Goal: Task Accomplishment & Management: Use online tool/utility

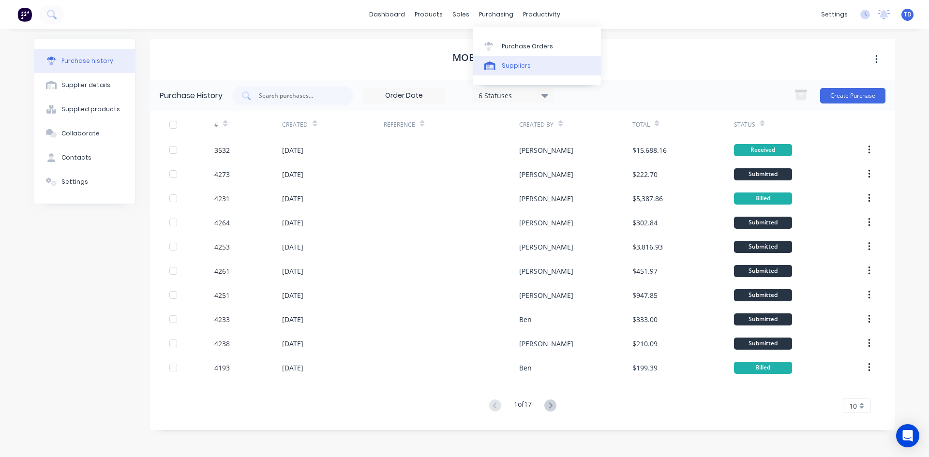
click at [507, 73] on link "Suppliers" at bounding box center [537, 65] width 128 height 19
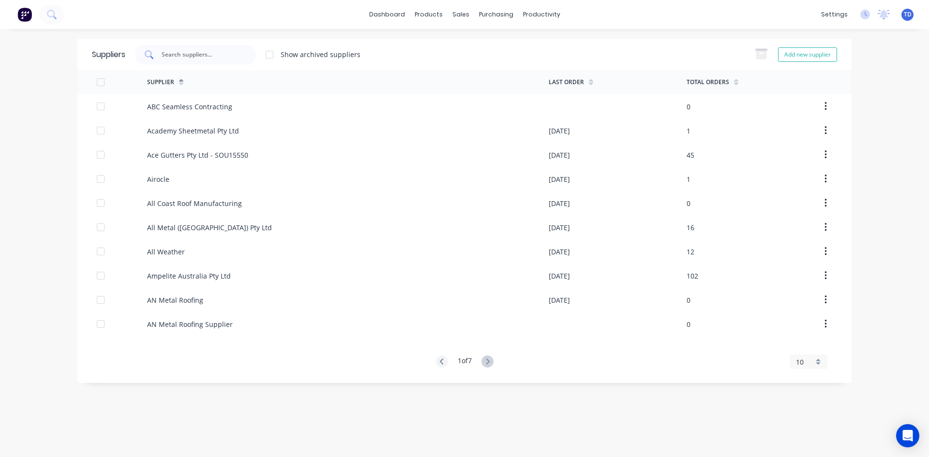
click at [177, 57] on input "text" at bounding box center [201, 55] width 80 height 10
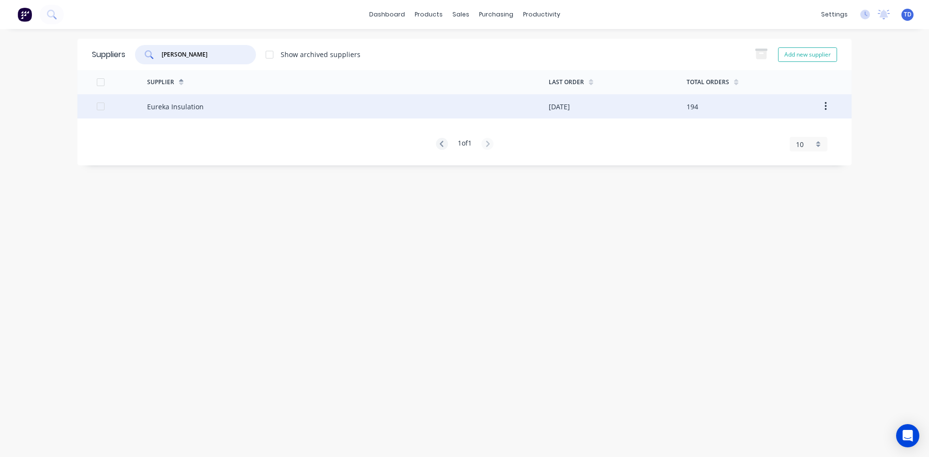
type input "[PERSON_NAME]"
click at [195, 113] on div "Eureka Insulation" at bounding box center [348, 106] width 402 height 24
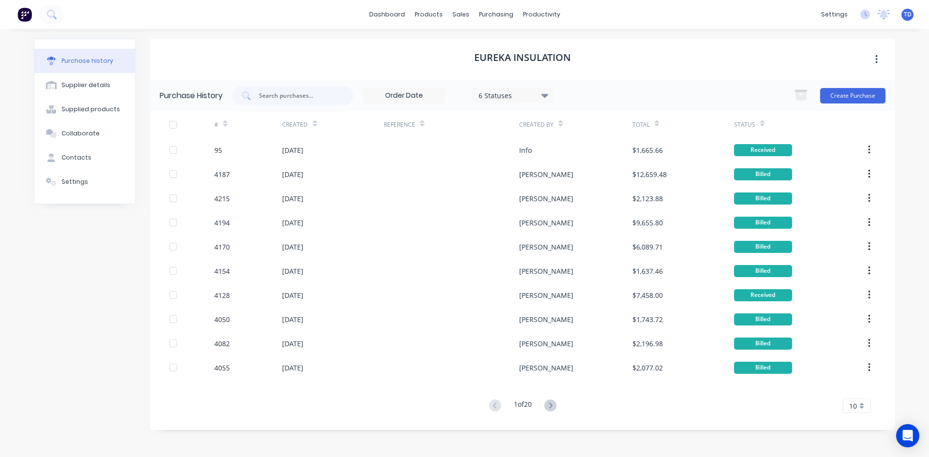
click at [745, 122] on div "Status" at bounding box center [744, 124] width 21 height 9
click at [521, 98] on div "6 Statuses" at bounding box center [513, 95] width 69 height 10
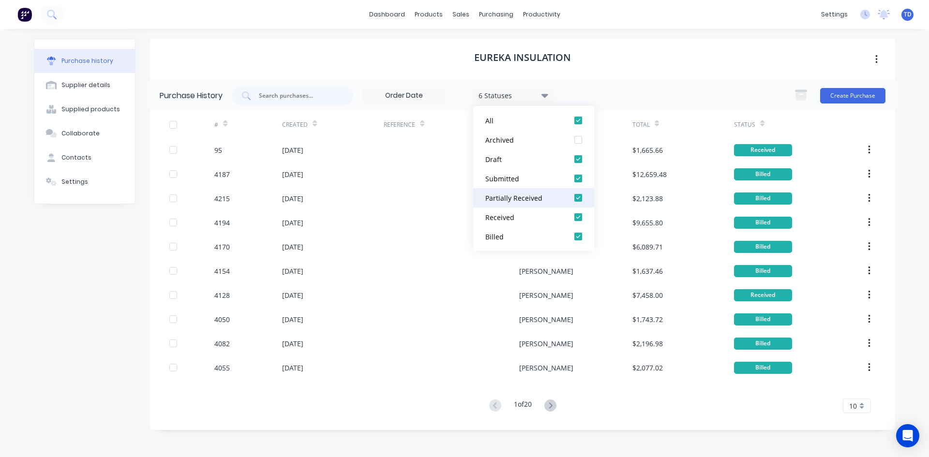
click at [580, 195] on div at bounding box center [578, 197] width 19 height 19
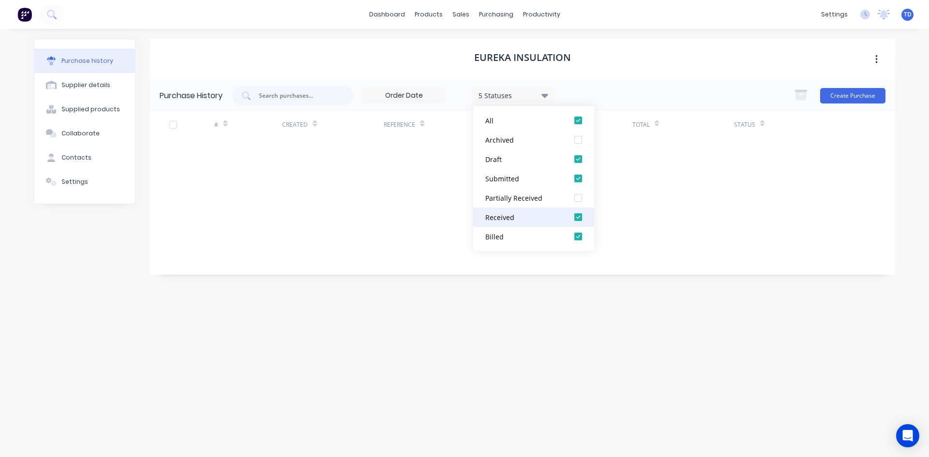
click at [579, 222] on div at bounding box center [578, 217] width 19 height 19
click at [578, 232] on div at bounding box center [578, 236] width 19 height 19
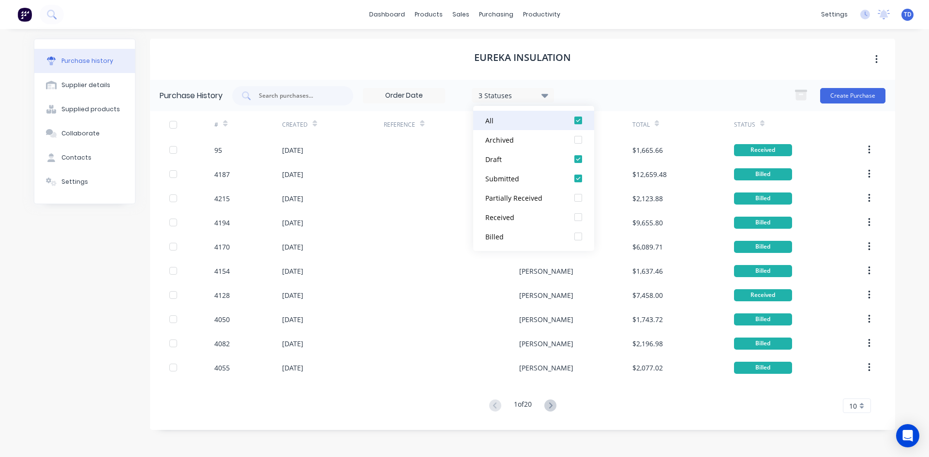
click at [578, 120] on div at bounding box center [578, 120] width 19 height 19
click at [578, 161] on div at bounding box center [578, 159] width 19 height 19
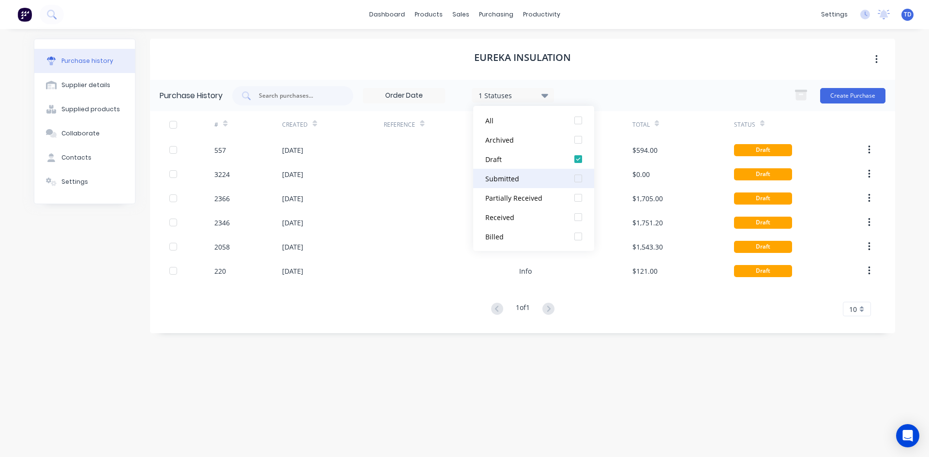
click at [576, 180] on div at bounding box center [578, 178] width 19 height 19
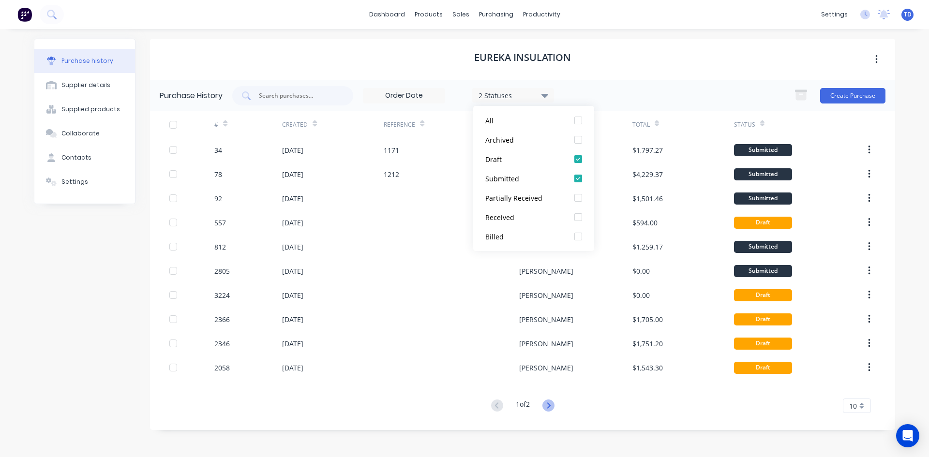
click at [548, 404] on icon at bounding box center [548, 406] width 12 height 12
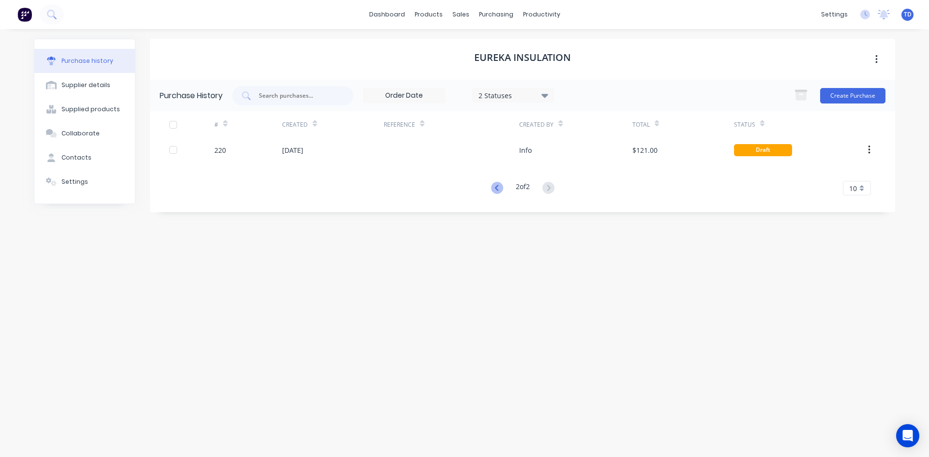
click at [495, 186] on icon at bounding box center [496, 188] width 3 height 6
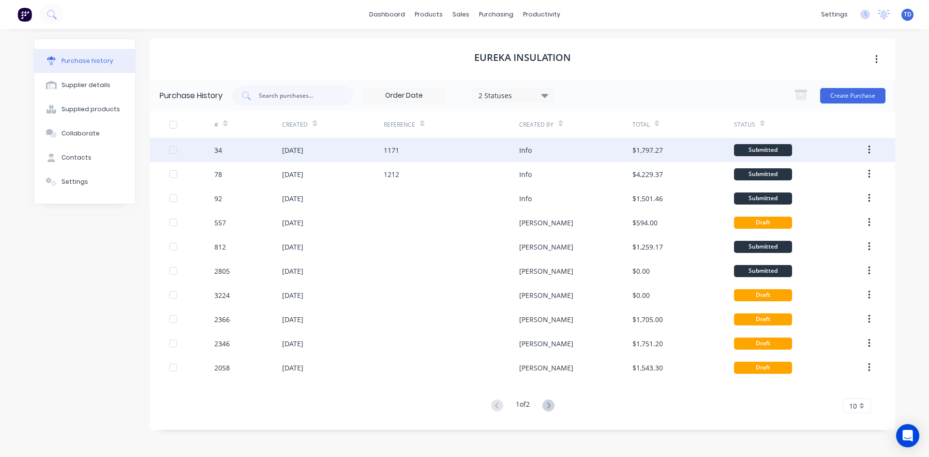
click at [485, 146] on div "1171" at bounding box center [451, 150] width 135 height 24
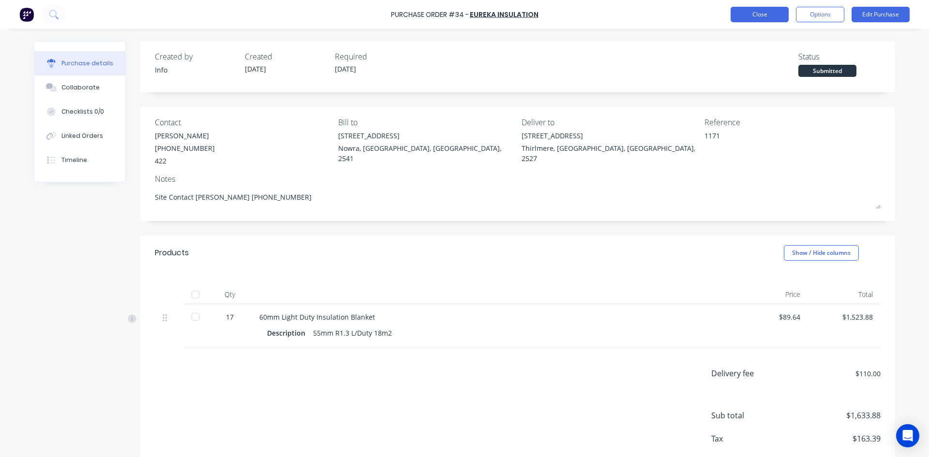
click at [764, 11] on button "Close" at bounding box center [760, 14] width 58 height 15
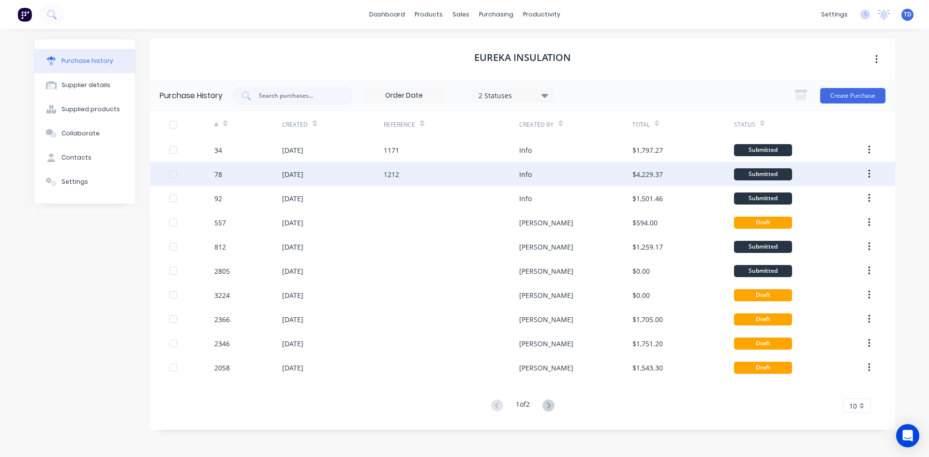
click at [512, 180] on div "1212" at bounding box center [451, 174] width 135 height 24
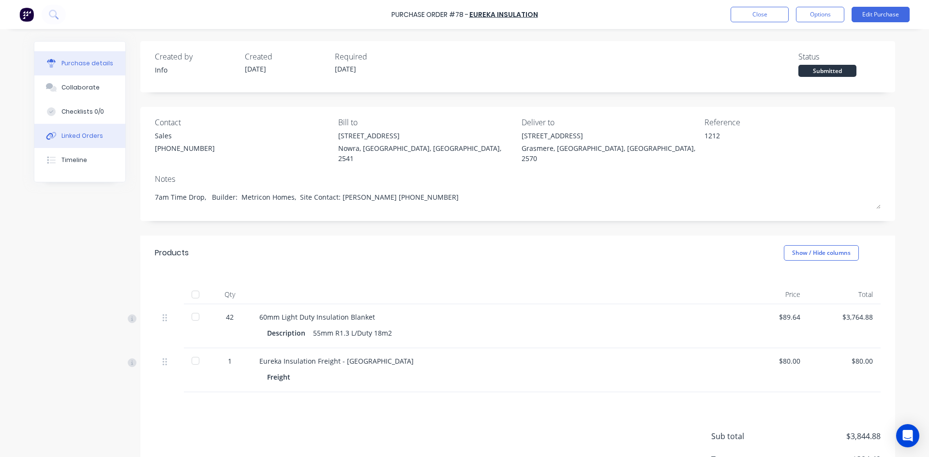
click at [83, 136] on div "Linked Orders" at bounding box center [82, 136] width 42 height 9
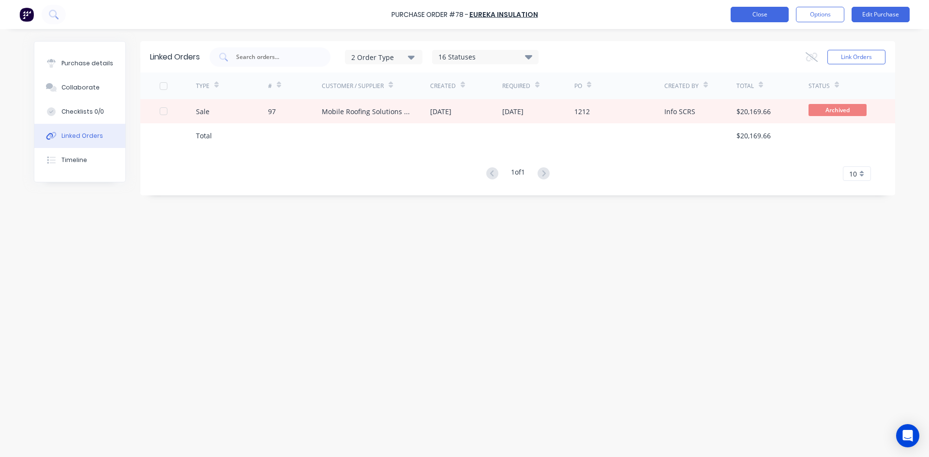
click at [763, 21] on button "Close" at bounding box center [760, 14] width 58 height 15
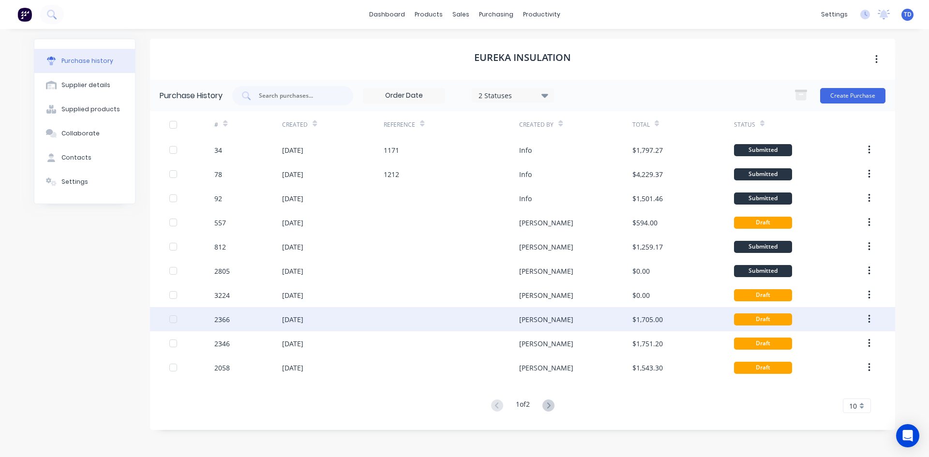
click at [303, 318] on div "[DATE]" at bounding box center [292, 320] width 21 height 10
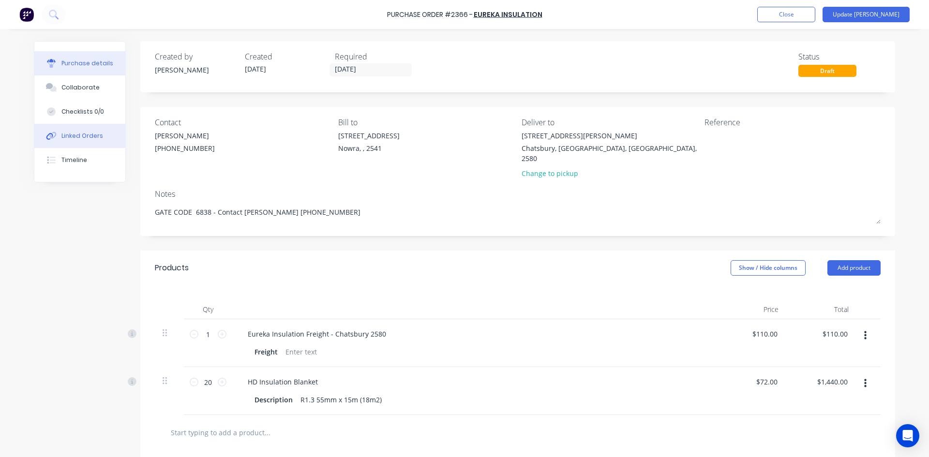
click at [75, 137] on div "Linked Orders" at bounding box center [82, 136] width 42 height 9
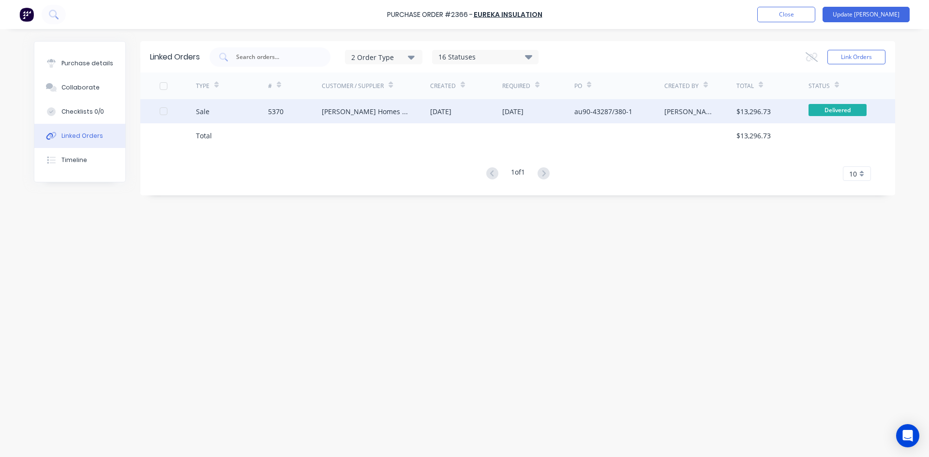
click at [367, 115] on div "[PERSON_NAME] Homes Goulburn/Yass" at bounding box center [366, 111] width 89 height 10
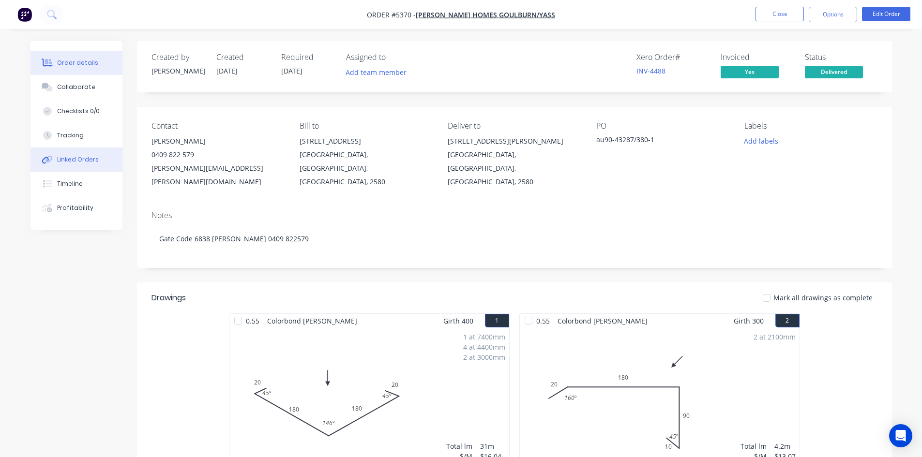
click at [80, 160] on div "Linked Orders" at bounding box center [78, 159] width 42 height 9
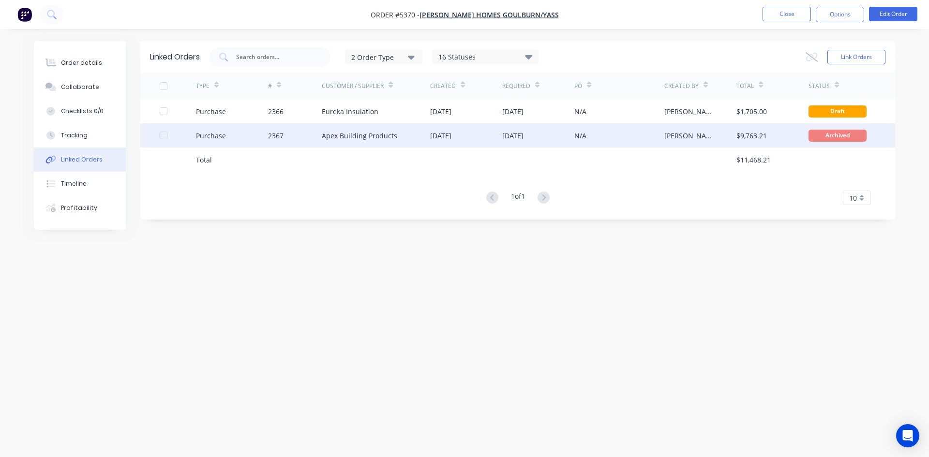
click at [393, 143] on div "Apex Building Products" at bounding box center [376, 135] width 108 height 24
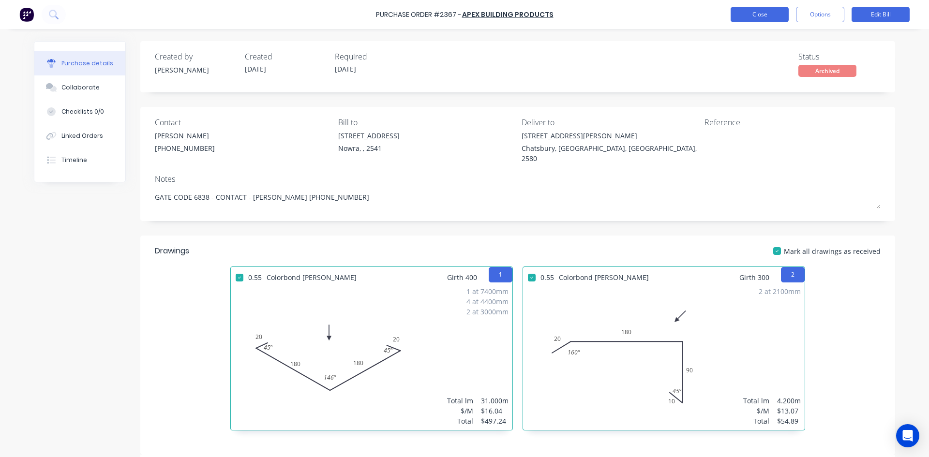
click at [766, 11] on button "Close" at bounding box center [760, 14] width 58 height 15
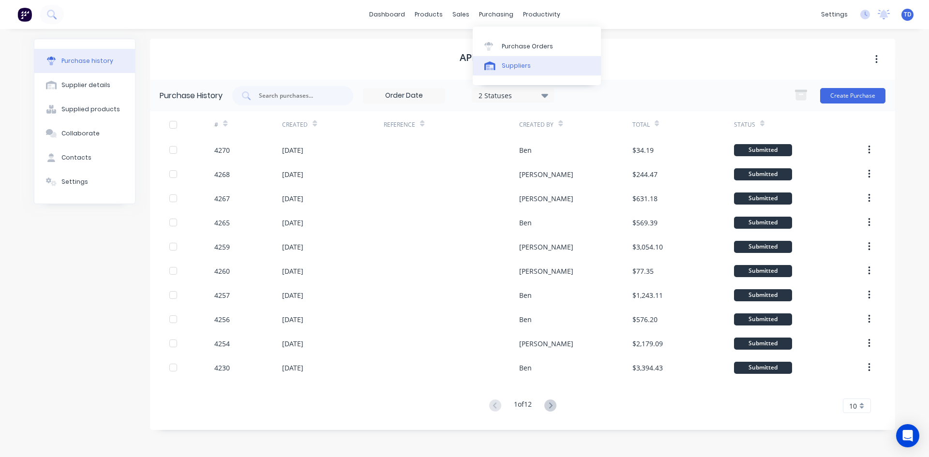
click at [520, 68] on div "Suppliers" at bounding box center [516, 65] width 29 height 9
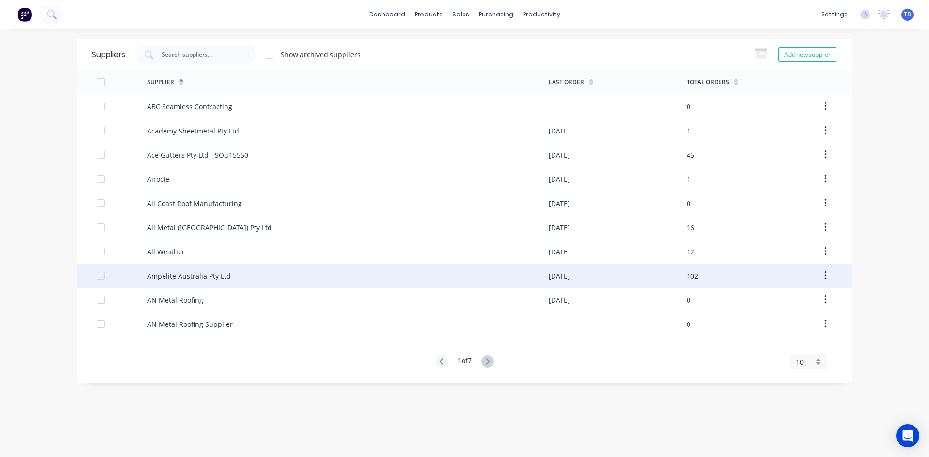
click at [344, 287] on div "Ampelite Australia Pty Ltd" at bounding box center [348, 276] width 402 height 24
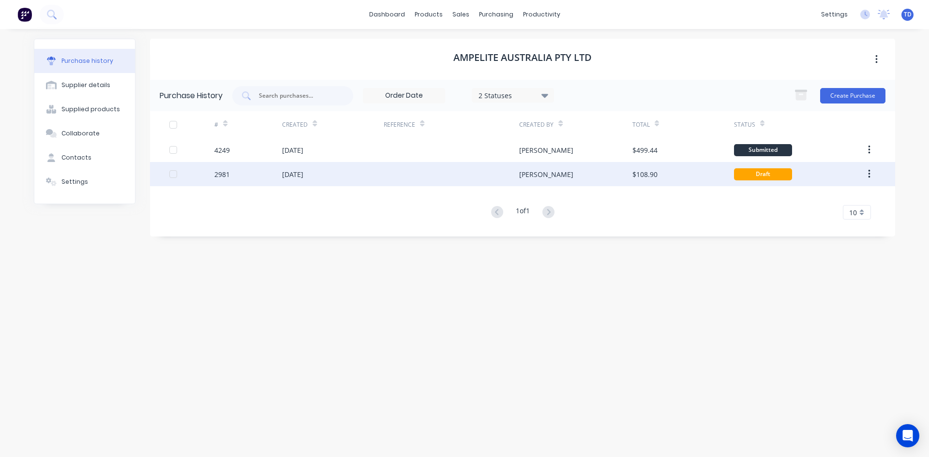
click at [379, 176] on div "[DATE]" at bounding box center [333, 174] width 102 height 24
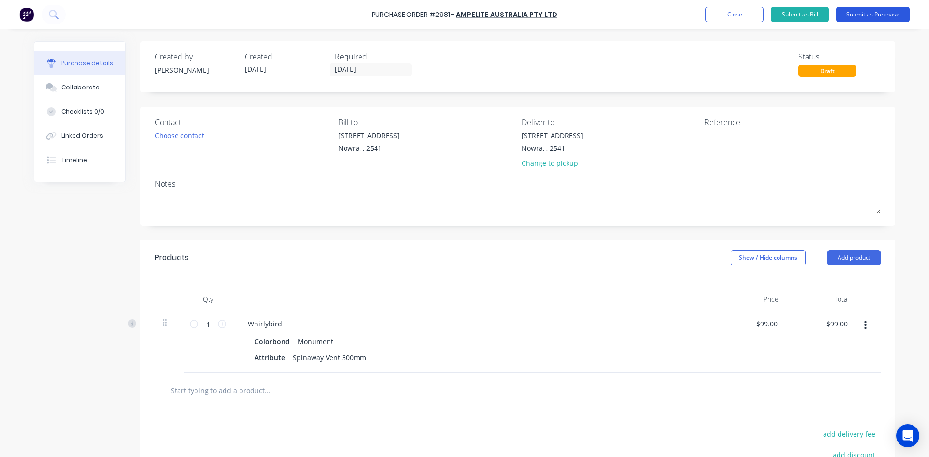
click at [862, 20] on button "Submit as Purchase" at bounding box center [873, 14] width 74 height 15
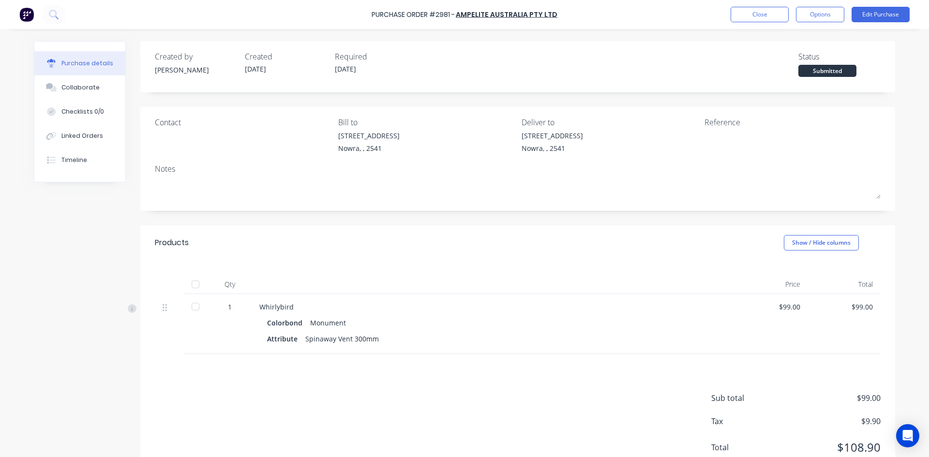
click at [188, 284] on div at bounding box center [195, 284] width 19 height 19
click at [751, 20] on button "Close" at bounding box center [760, 14] width 58 height 15
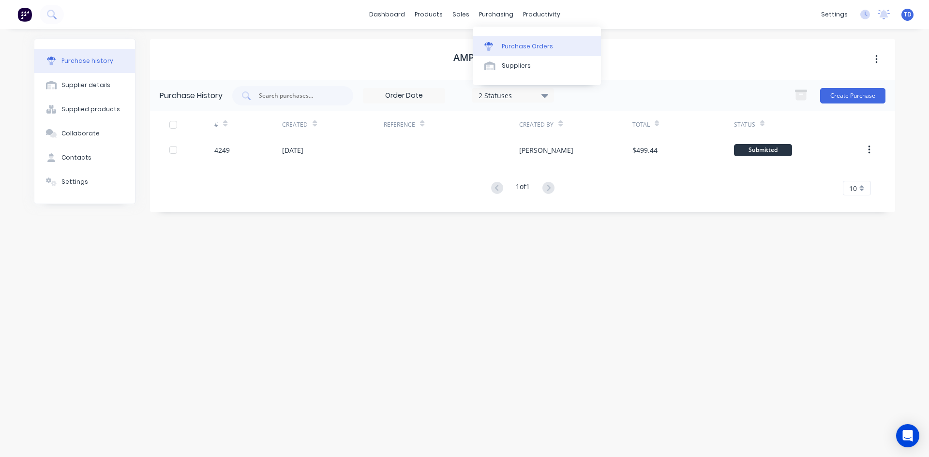
click at [511, 43] on div "Purchase Orders" at bounding box center [527, 46] width 51 height 9
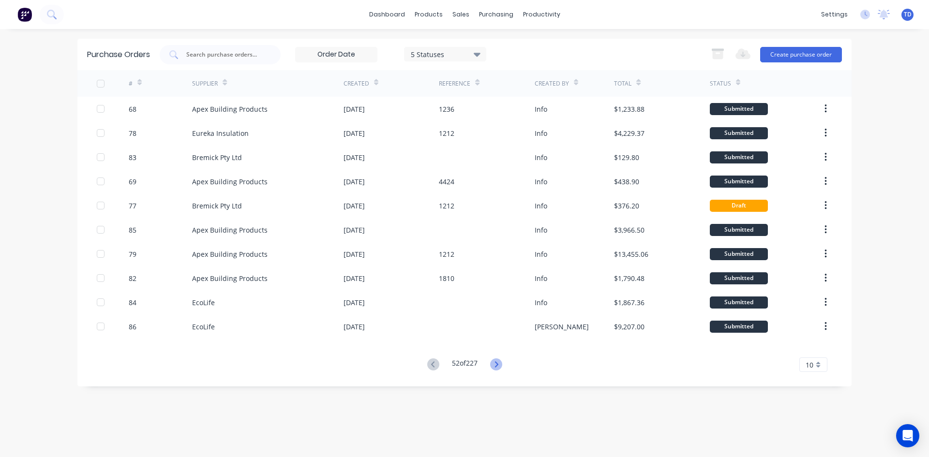
click at [496, 365] on icon at bounding box center [496, 365] width 12 height 12
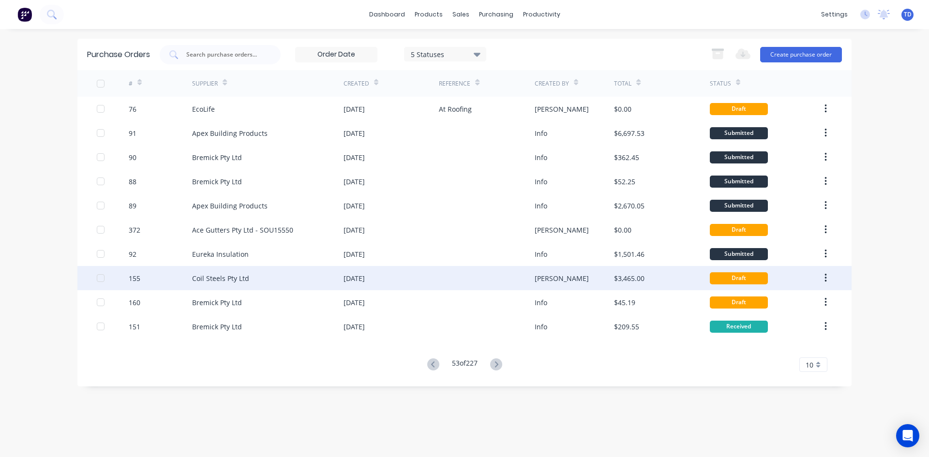
click at [500, 278] on div at bounding box center [486, 278] width 95 height 24
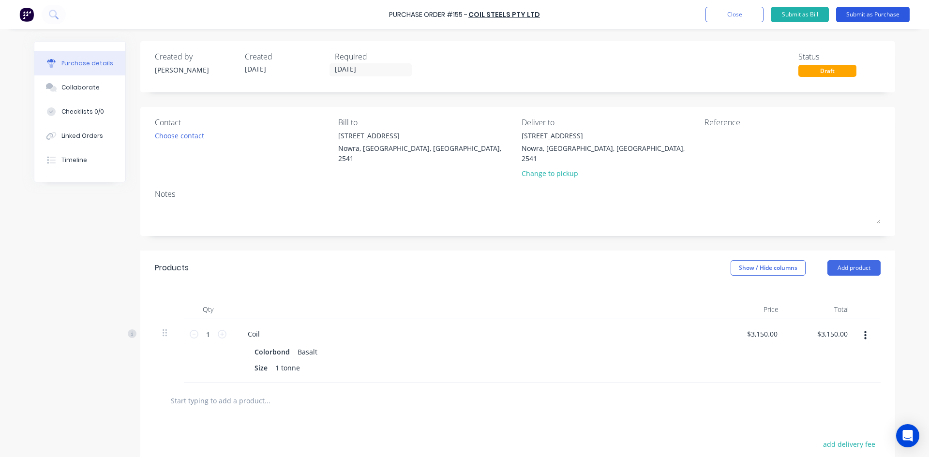
click at [874, 16] on button "Submit as Purchase" at bounding box center [873, 14] width 74 height 15
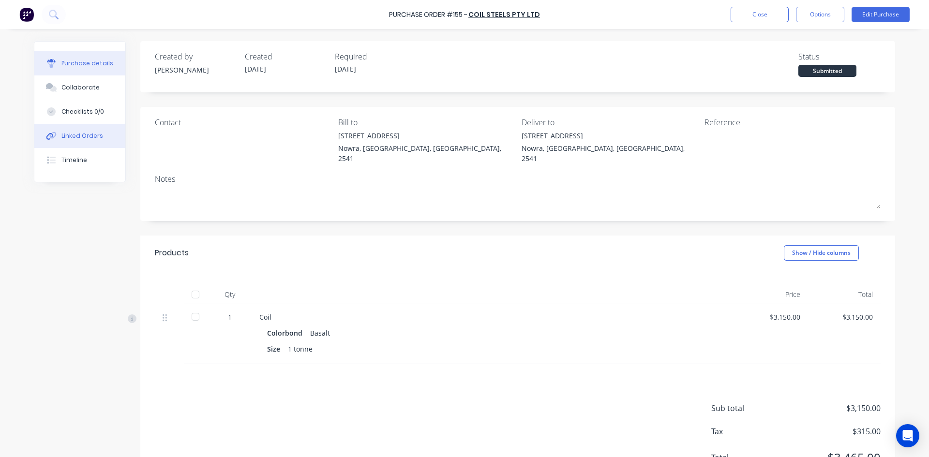
click at [72, 140] on button "Linked Orders" at bounding box center [79, 136] width 91 height 24
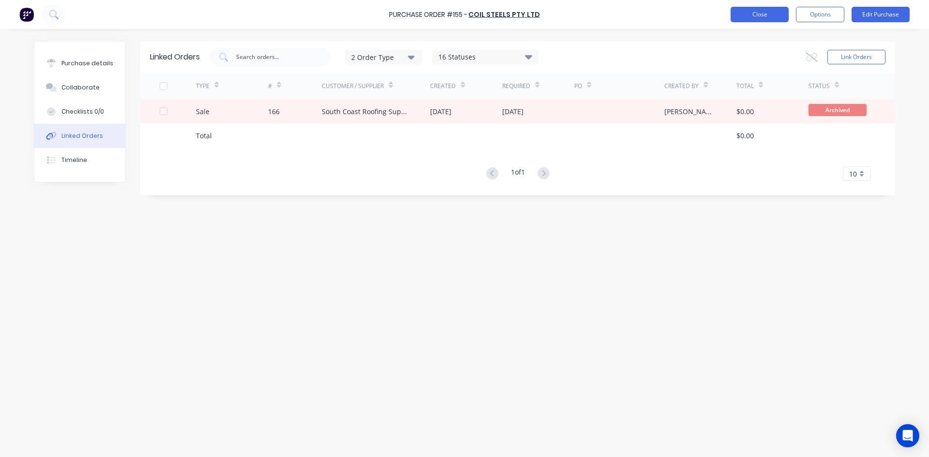
click at [742, 12] on button "Close" at bounding box center [760, 14] width 58 height 15
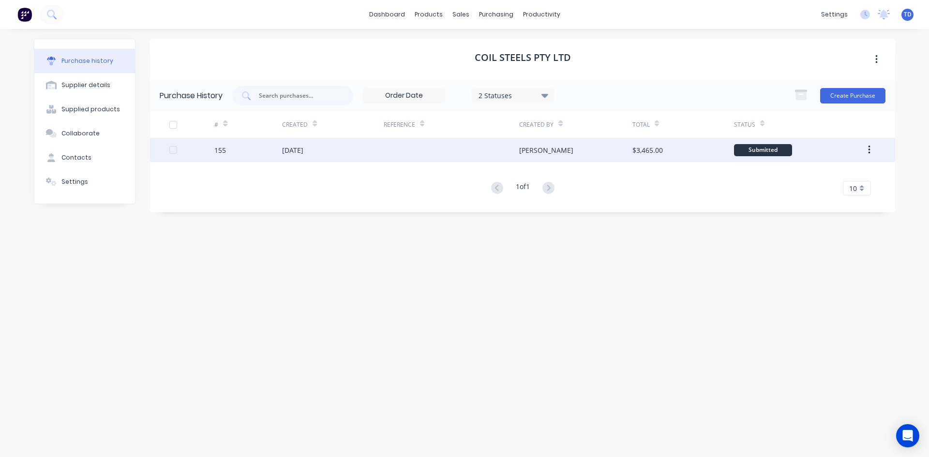
click at [776, 152] on div "Submitted" at bounding box center [763, 150] width 58 height 12
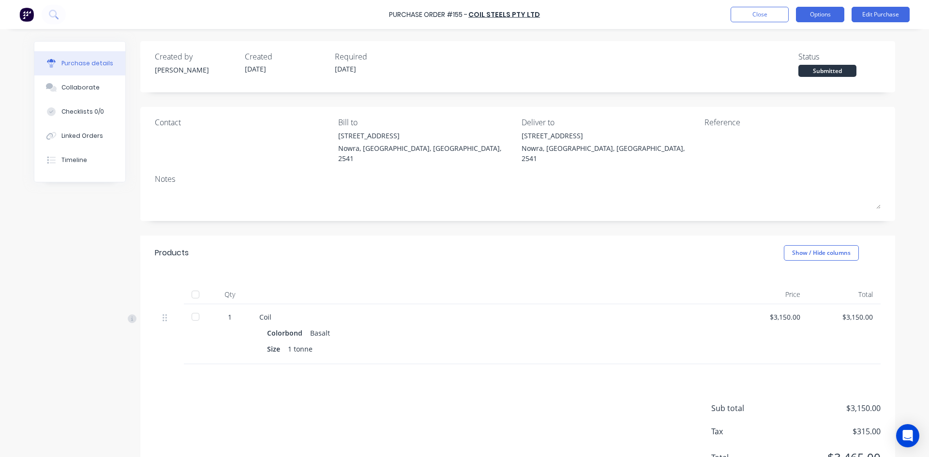
click at [810, 19] on button "Options" at bounding box center [820, 14] width 48 height 15
click at [871, 106] on div "Created by [PERSON_NAME] Created [DATE] Required [DATE] Status Submitted Contac…" at bounding box center [517, 266] width 755 height 451
click at [770, 14] on button "Close" at bounding box center [760, 14] width 58 height 15
click at [759, 17] on button "Close" at bounding box center [760, 14] width 58 height 15
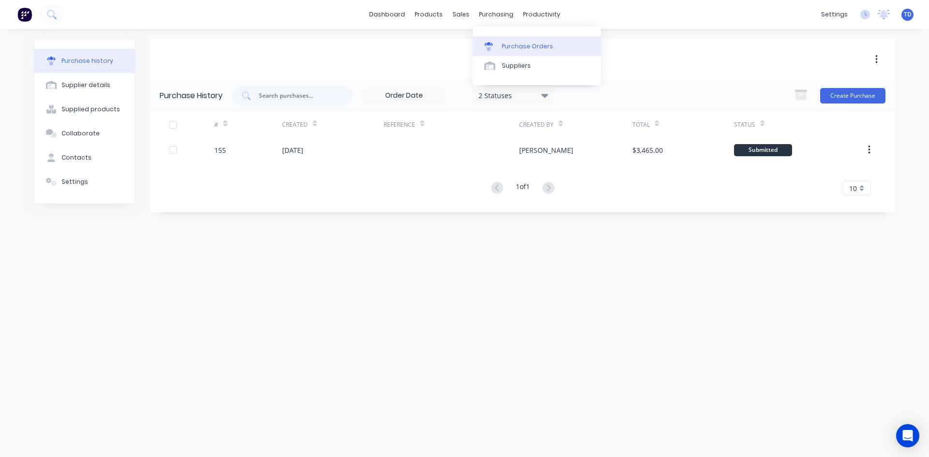
click at [512, 45] on div "Purchase Orders" at bounding box center [527, 46] width 51 height 9
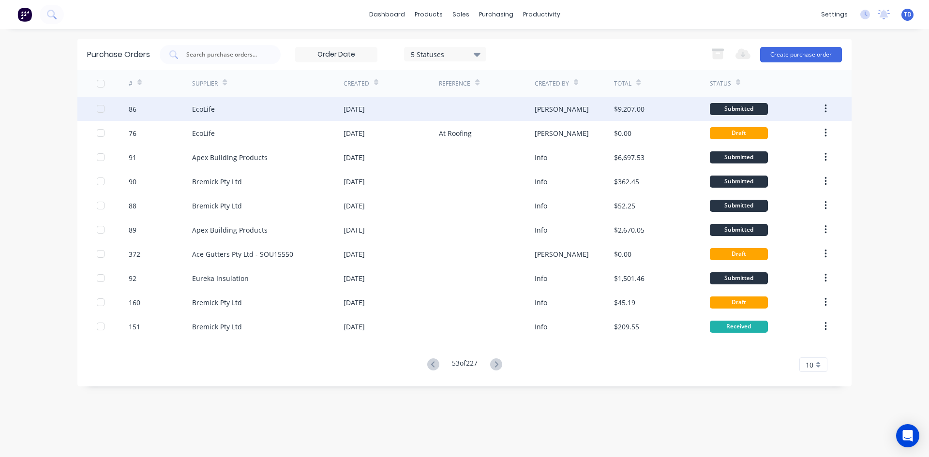
click at [476, 110] on div at bounding box center [486, 109] width 95 height 24
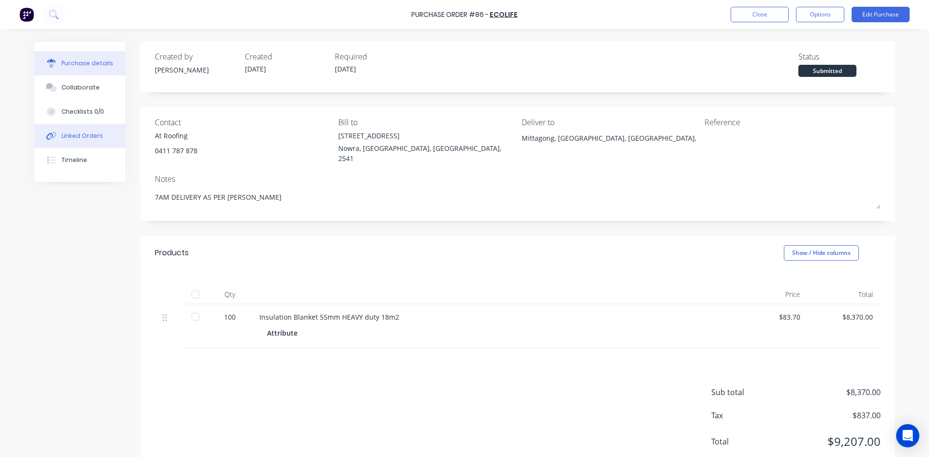
click at [72, 132] on div "Linked Orders" at bounding box center [82, 136] width 42 height 9
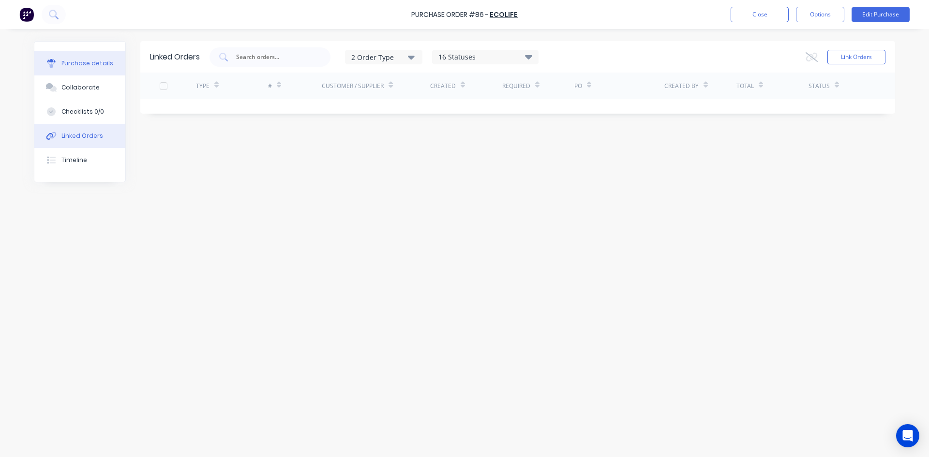
click at [75, 59] on button "Purchase details" at bounding box center [79, 63] width 91 height 24
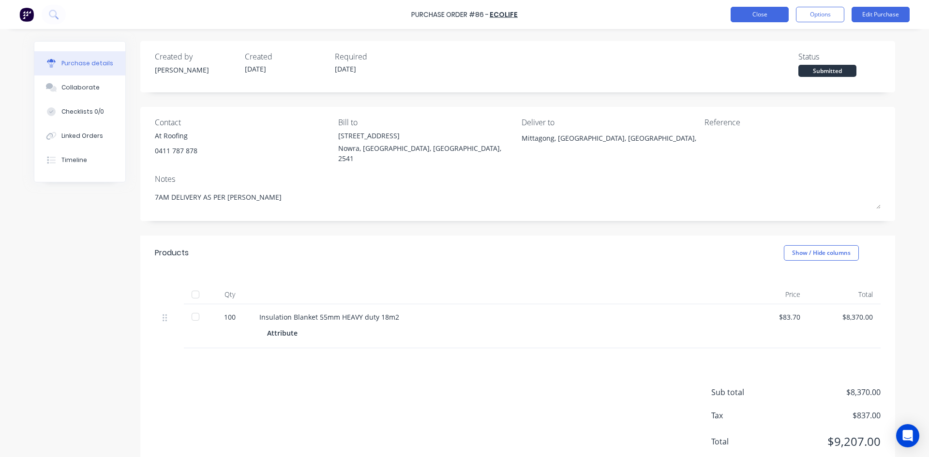
click at [754, 19] on button "Close" at bounding box center [760, 14] width 58 height 15
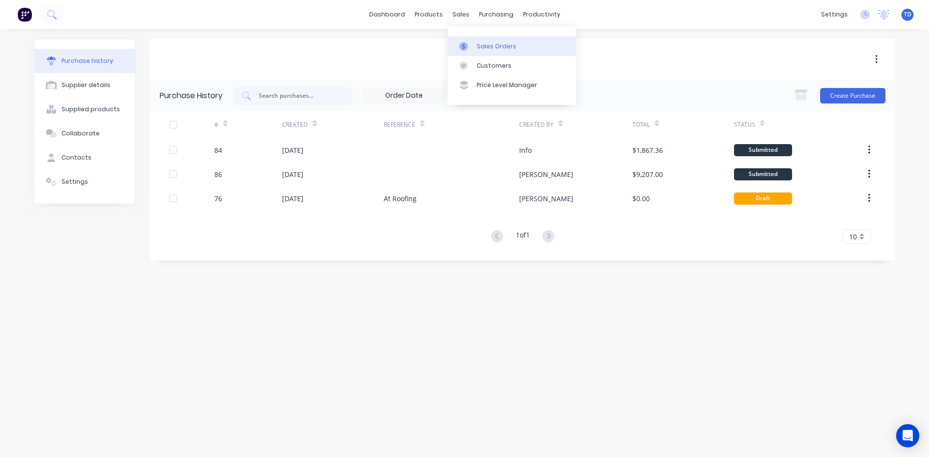
click at [465, 44] on icon at bounding box center [463, 46] width 9 height 9
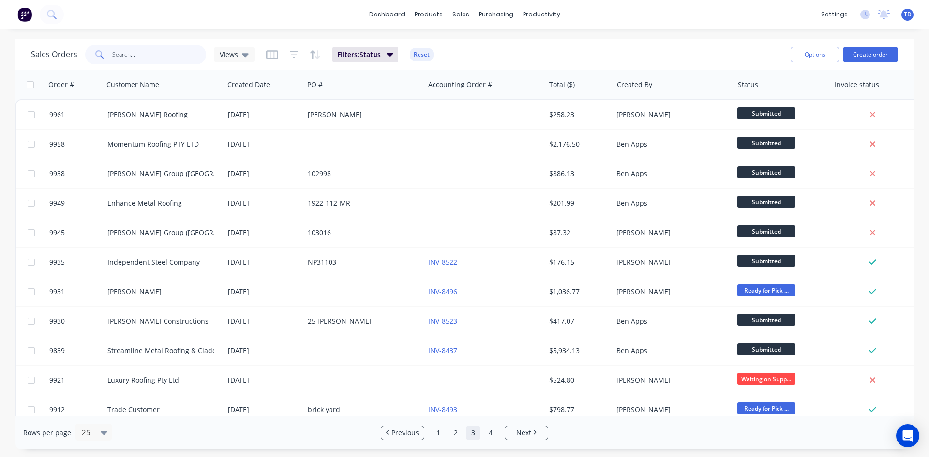
click at [164, 57] on input "text" at bounding box center [159, 54] width 94 height 19
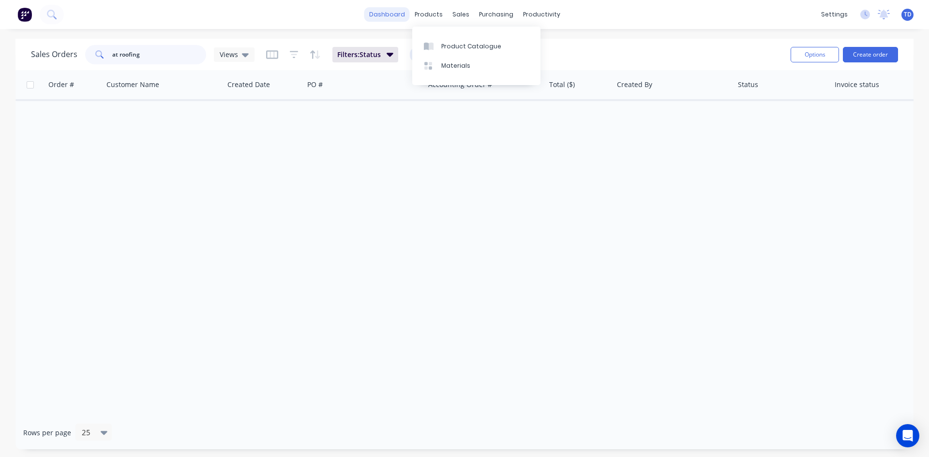
type input "at roofing"
click at [404, 19] on link "dashboard" at bounding box center [386, 14] width 45 height 15
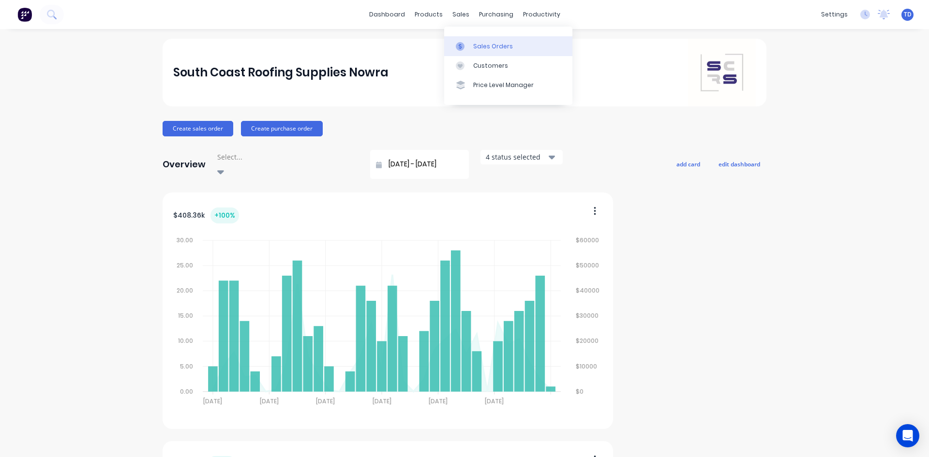
click at [465, 41] on link "Sales Orders" at bounding box center [508, 45] width 128 height 19
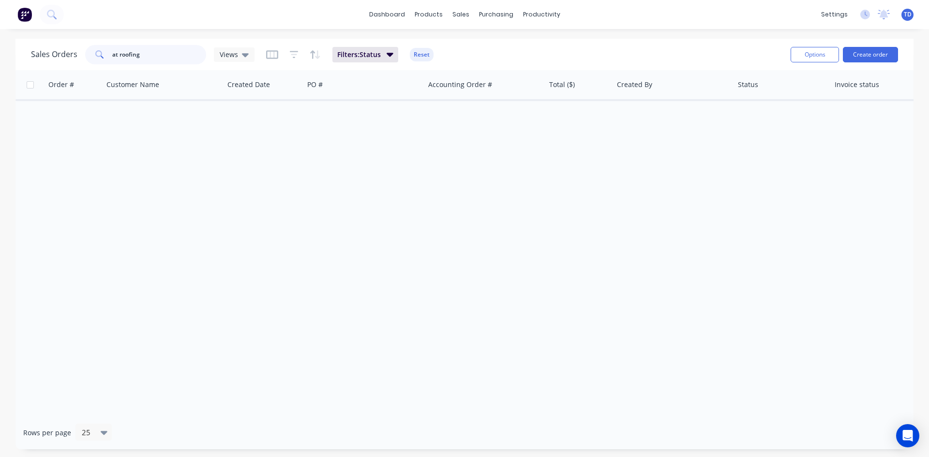
click at [173, 57] on input "at roofing" at bounding box center [159, 54] width 94 height 19
type input "a"
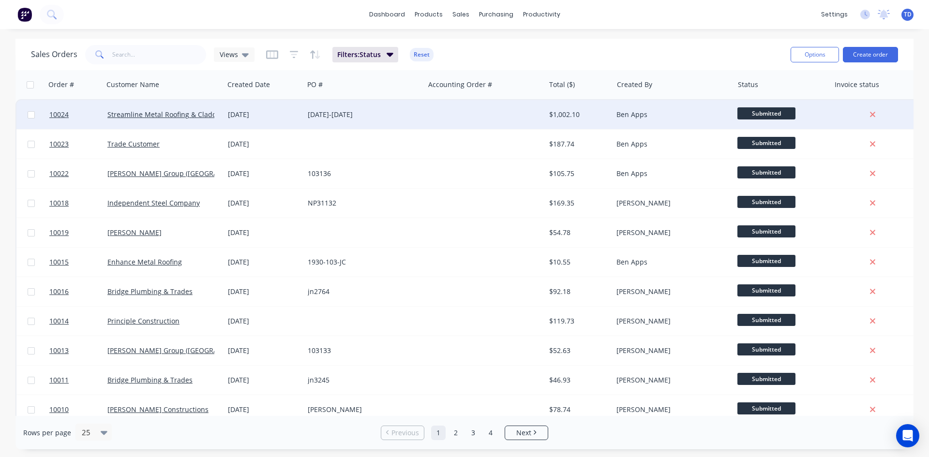
click at [564, 119] on div "$1,002.10" at bounding box center [577, 115] width 57 height 10
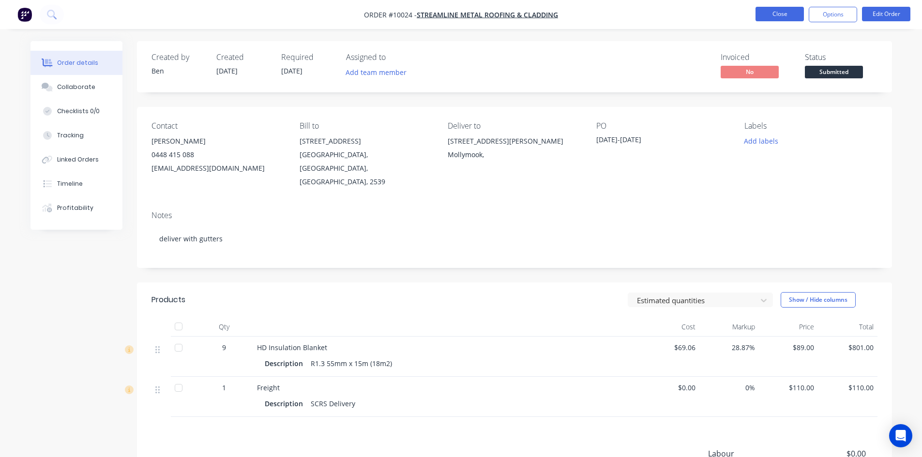
click at [771, 17] on button "Close" at bounding box center [779, 14] width 48 height 15
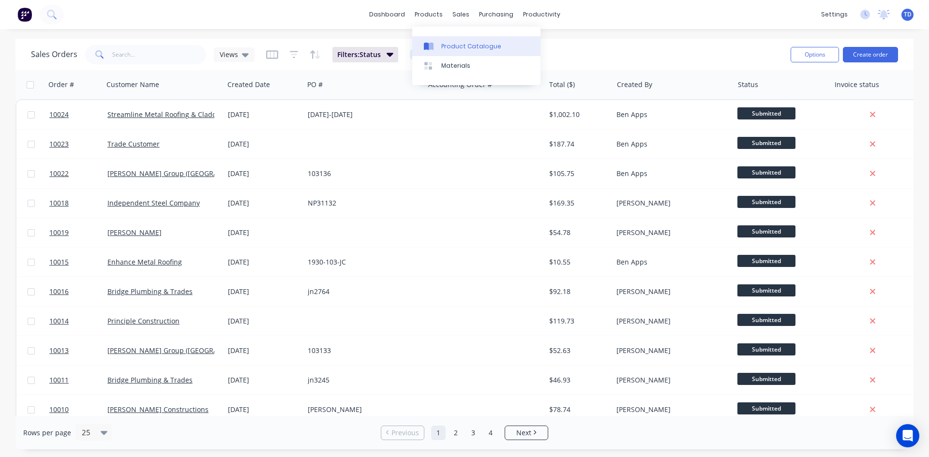
click at [455, 43] on div "Product Catalogue" at bounding box center [471, 46] width 60 height 9
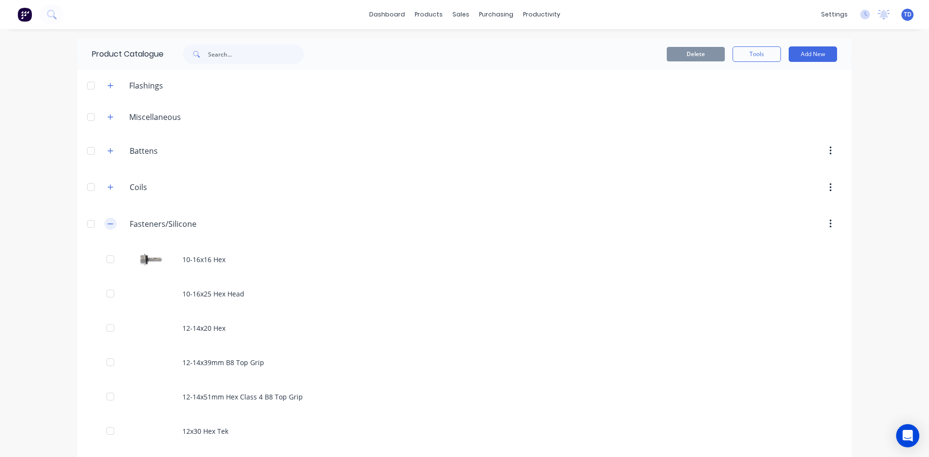
click at [106, 219] on button "button" at bounding box center [111, 224] width 12 height 12
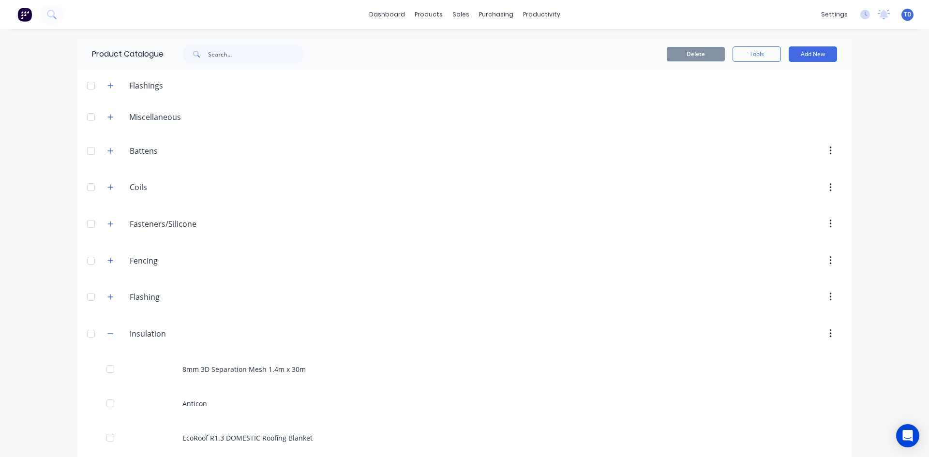
drag, startPoint x: 105, startPoint y: 111, endPoint x: 131, endPoint y: 126, distance: 29.3
click at [106, 111] on button "button" at bounding box center [111, 117] width 12 height 12
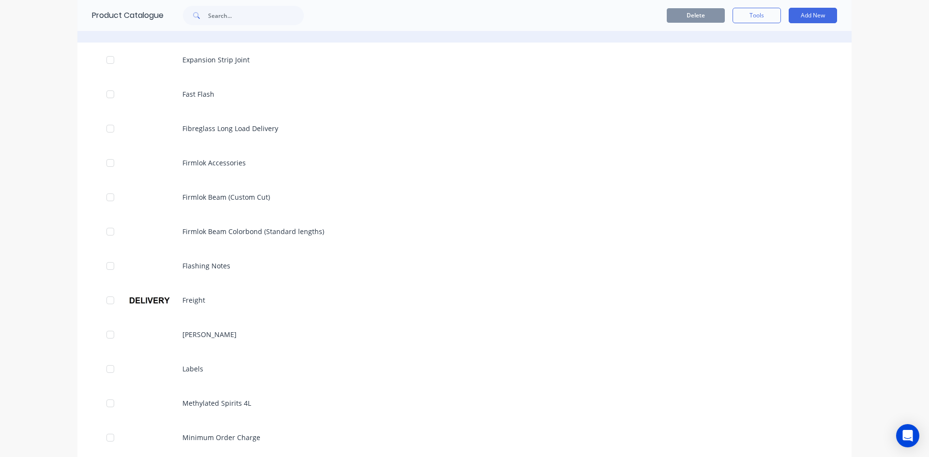
scroll to position [629, 0]
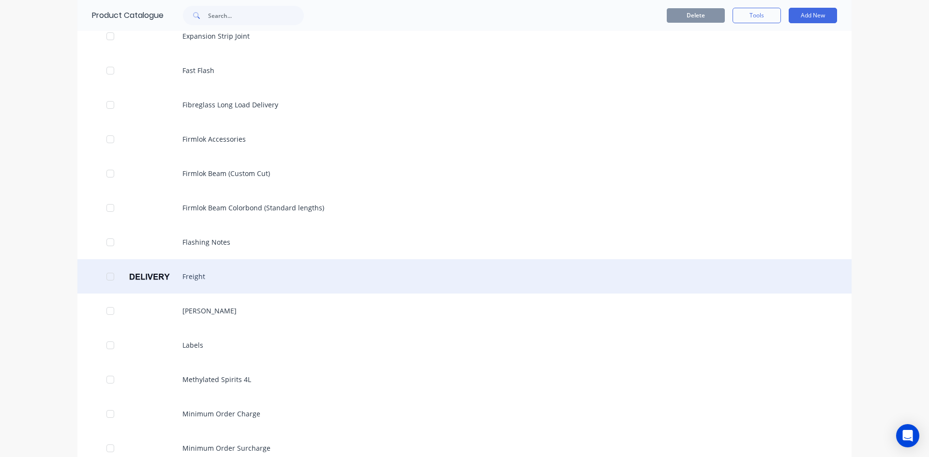
click at [205, 274] on div "Freight" at bounding box center [464, 276] width 774 height 34
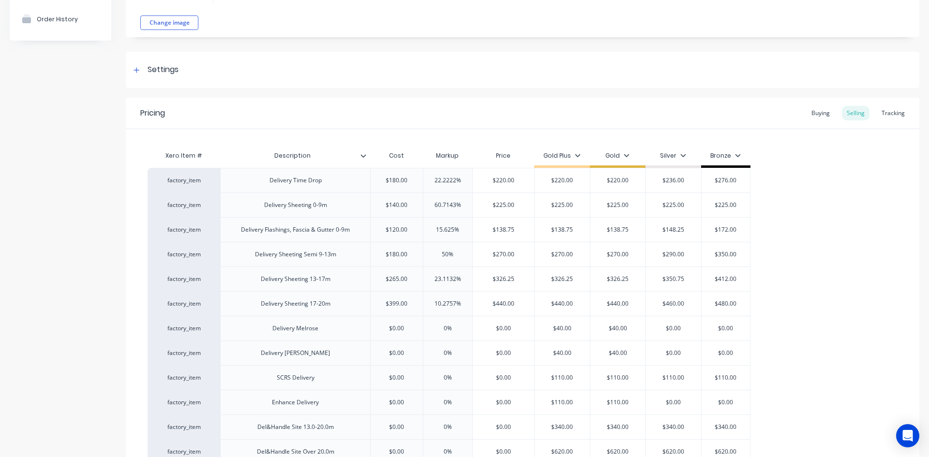
scroll to position [242, 0]
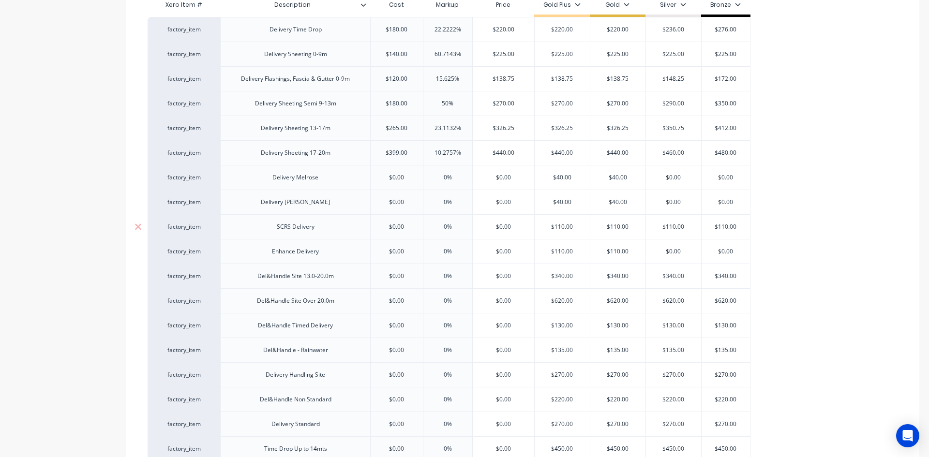
click at [406, 227] on input "$0.00" at bounding box center [397, 227] width 52 height 9
type input "50"
type input "0%"
type input "110"
type input "$110.00"
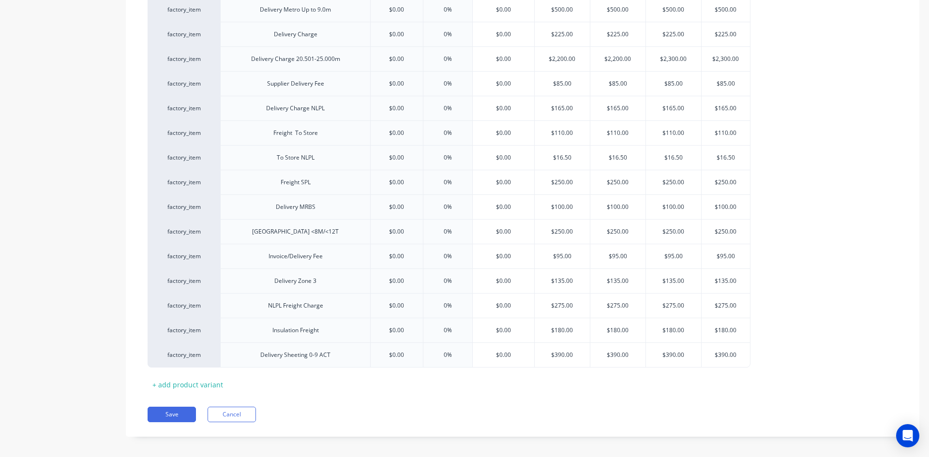
scroll to position [712, 0]
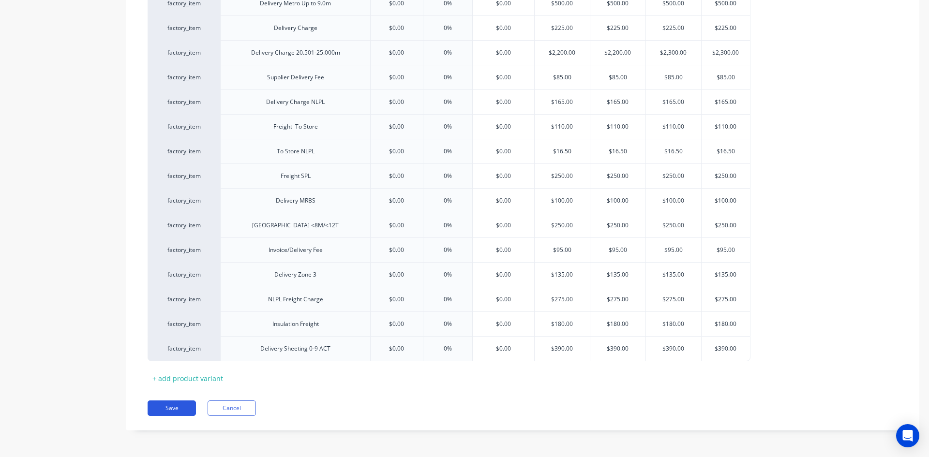
click at [161, 412] on button "Save" at bounding box center [172, 408] width 48 height 15
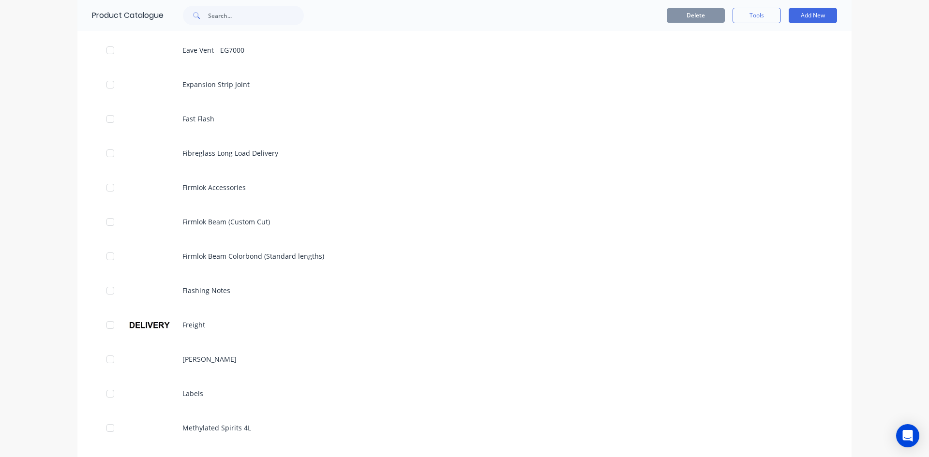
scroll to position [774, 0]
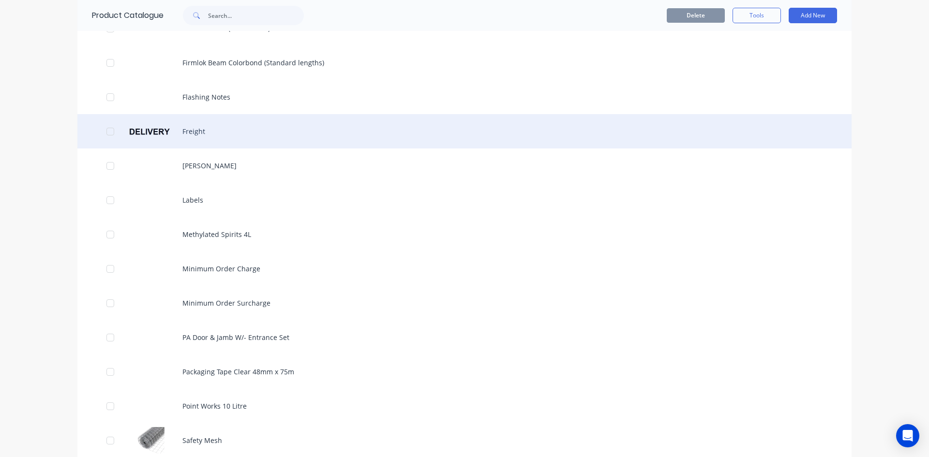
click at [196, 135] on div "Freight" at bounding box center [464, 131] width 774 height 34
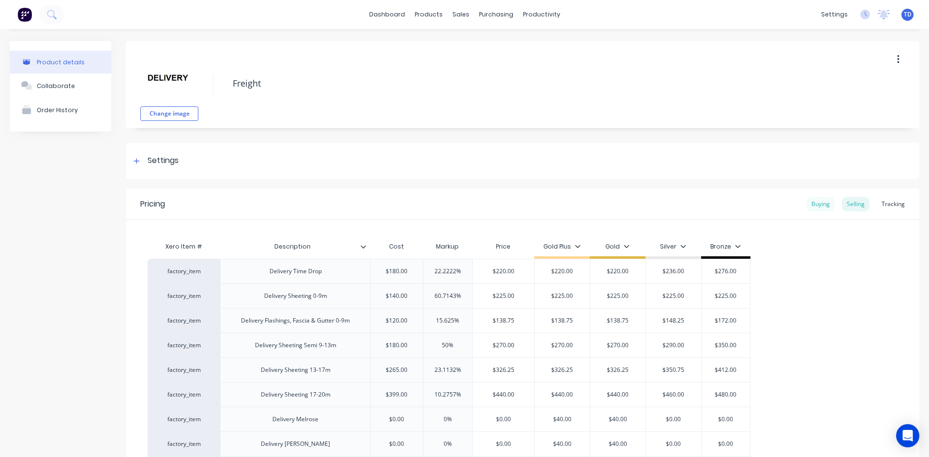
click at [817, 200] on div "Buying" at bounding box center [821, 204] width 28 height 15
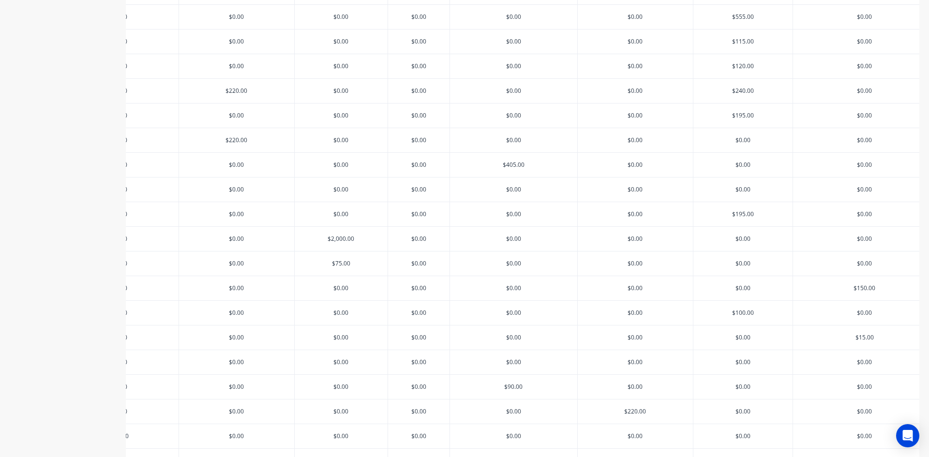
scroll to position [475, 0]
type input "$0.00"
drag, startPoint x: 183, startPoint y: 266, endPoint x: 310, endPoint y: 299, distance: 131.0
click at [310, 299] on div "factory_item Delivery Time Drop $0.00 $0.00 $180.00 $0.00 $0.00 $0.00 $0.00 $0.…" at bounding box center [212, 188] width 750 height 815
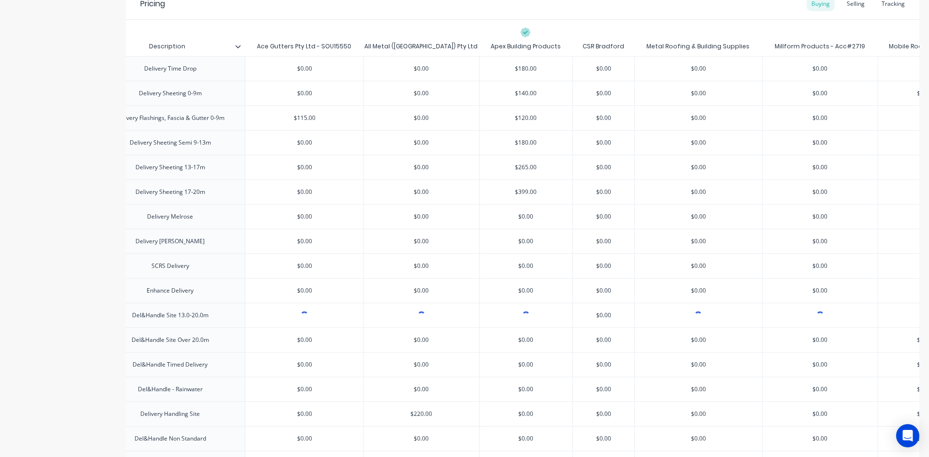
scroll to position [185, 0]
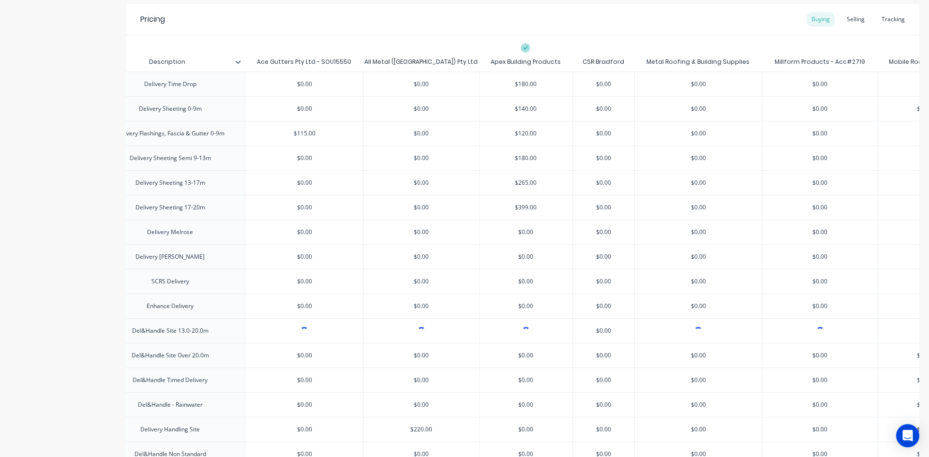
type input "$0.00"
click at [894, 284] on input "$0.00" at bounding box center [927, 281] width 99 height 9
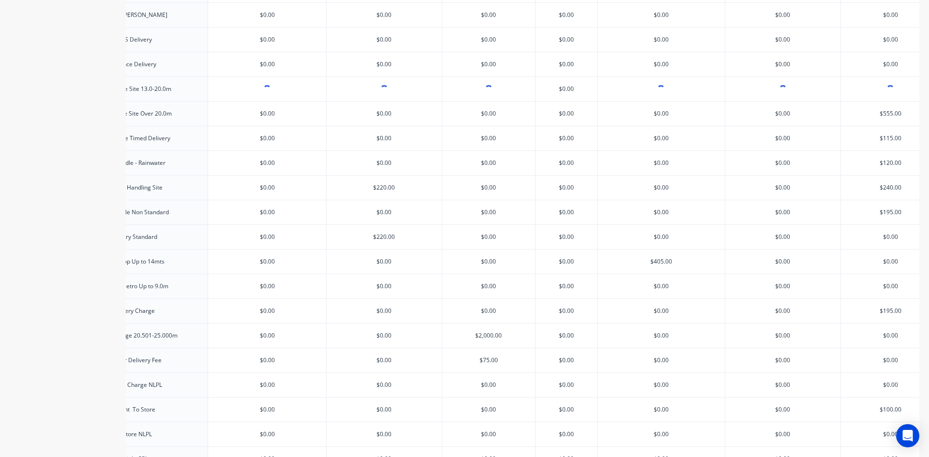
scroll to position [282, 0]
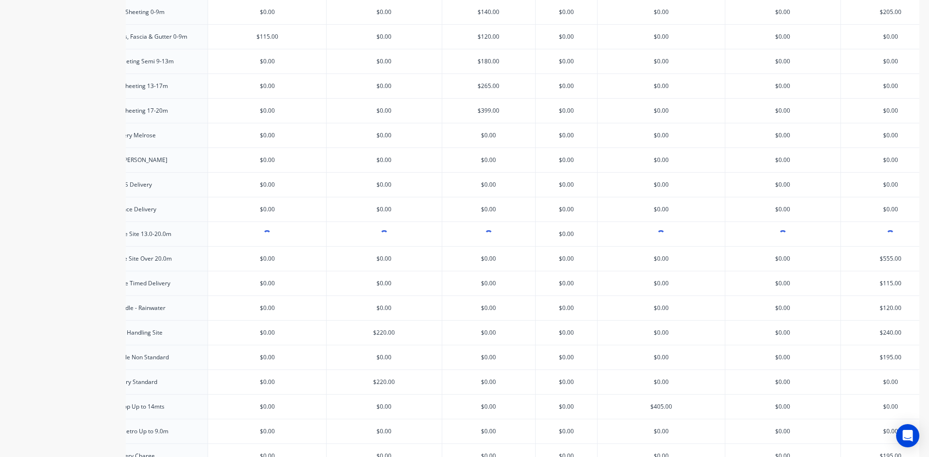
click at [894, 183] on input "$0.00" at bounding box center [890, 184] width 99 height 9
click at [905, 186] on input "$0.00" at bounding box center [890, 184] width 99 height 9
click at [888, 182] on input "$0.00" at bounding box center [890, 184] width 99 height 9
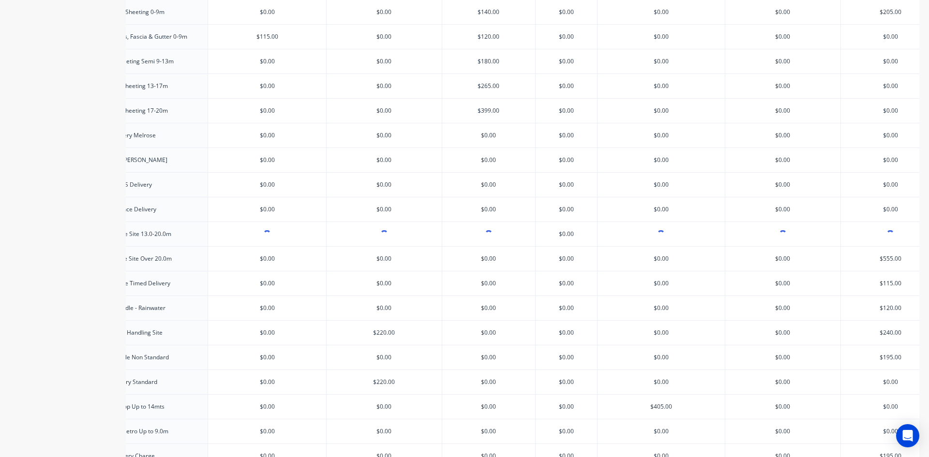
type input "$0.00"
click at [869, 209] on input "$0.00" at bounding box center [890, 209] width 99 height 9
click at [901, 182] on input "$0.00" at bounding box center [890, 184] width 99 height 9
type input "$50.00"
type input "$0.00"
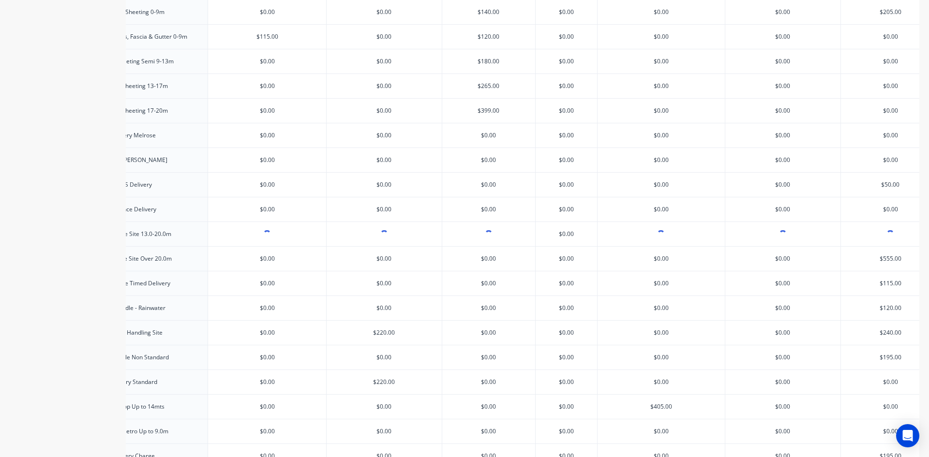
click at [225, 285] on input "$0.00" at bounding box center [267, 283] width 118 height 9
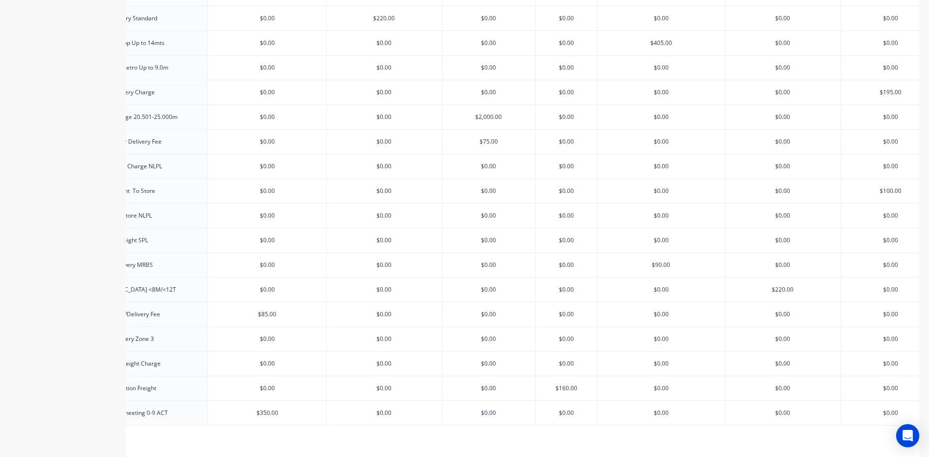
scroll to position [717, 0]
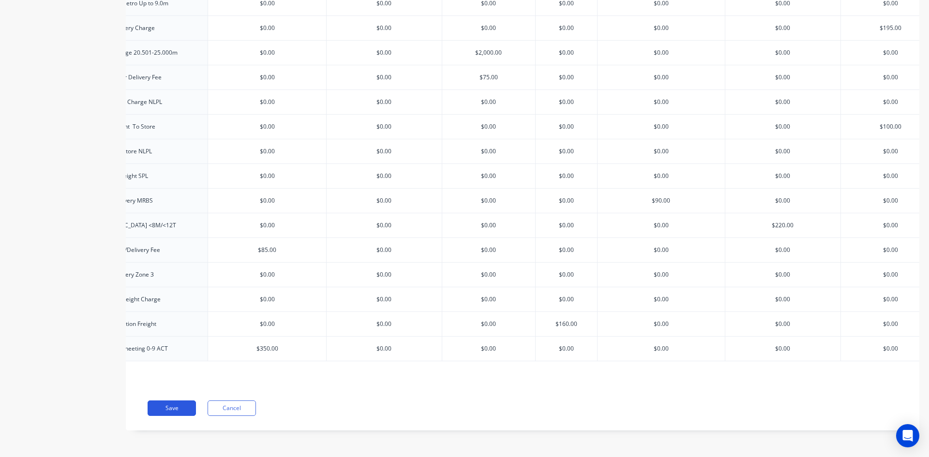
click at [173, 416] on button "Save" at bounding box center [172, 408] width 48 height 15
